Goal: Navigation & Orientation: Find specific page/section

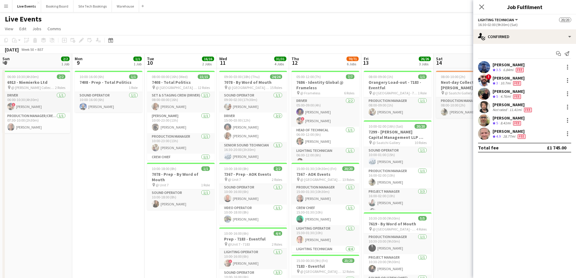
scroll to position [0, 208]
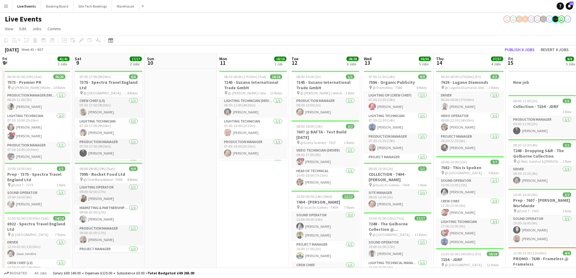
scroll to position [0, 208]
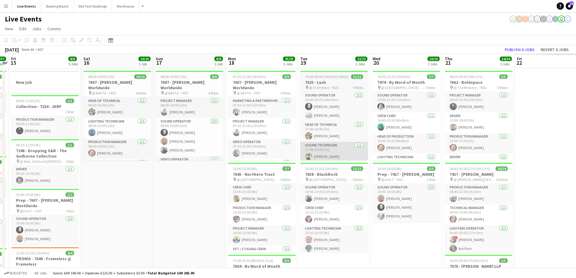
drag, startPoint x: 430, startPoint y: 190, endPoint x: 203, endPoint y: 156, distance: 229.1
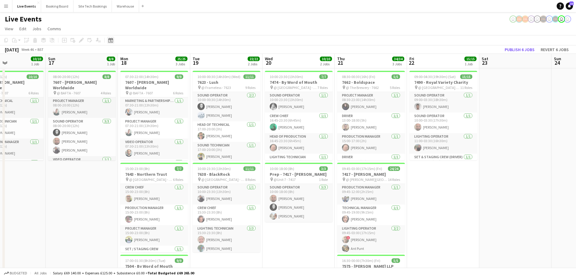
click at [111, 43] on div "Date picker" at bounding box center [110, 40] width 7 height 7
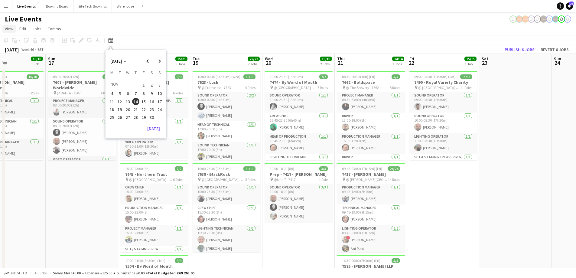
click at [9, 31] on span "View" at bounding box center [9, 28] width 8 height 5
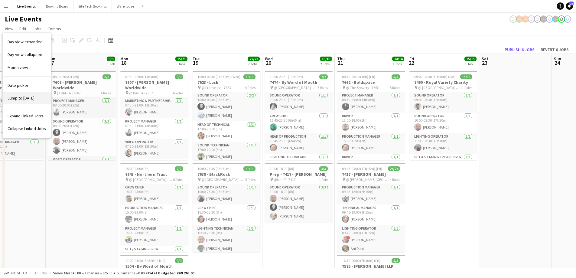
click at [25, 98] on span "Jump to [DATE]" at bounding box center [21, 97] width 27 height 5
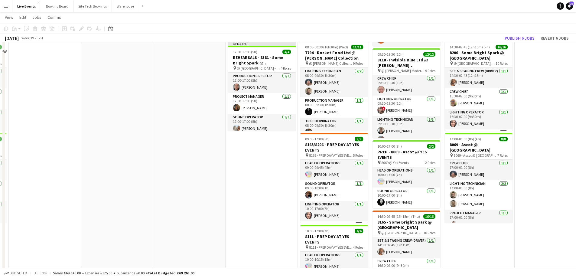
scroll to position [0, 0]
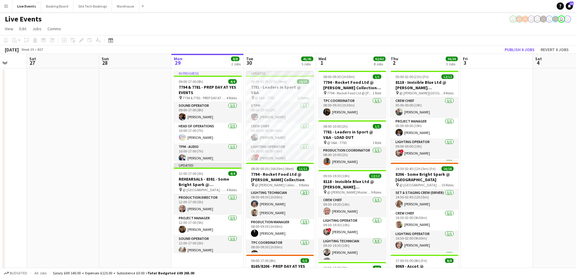
drag, startPoint x: 516, startPoint y: 132, endPoint x: 488, endPoint y: 135, distance: 28.1
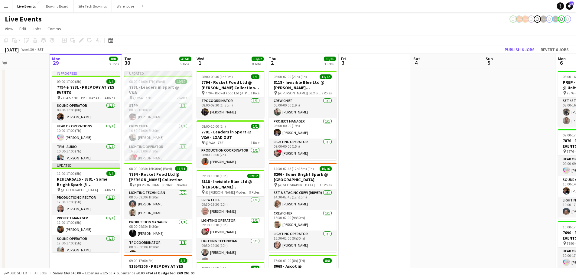
drag, startPoint x: 538, startPoint y: 112, endPoint x: 427, endPoint y: 118, distance: 110.8
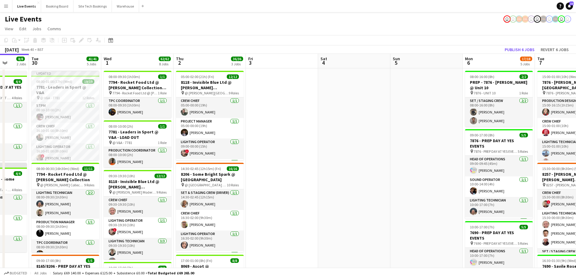
drag, startPoint x: 435, startPoint y: 134, endPoint x: 262, endPoint y: 135, distance: 173.3
